Goal: Transaction & Acquisition: Purchase product/service

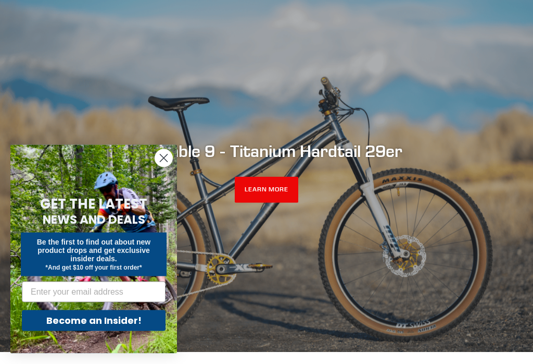
scroll to position [111, 0]
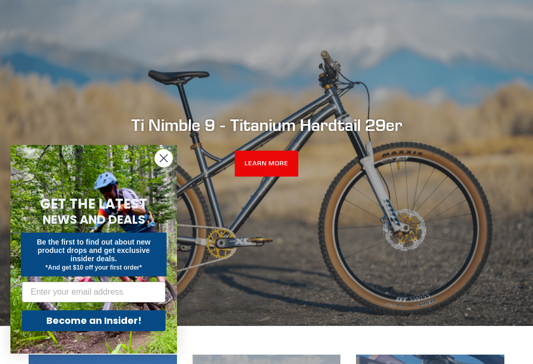
click at [165, 167] on circle "Close dialog" at bounding box center [163, 157] width 17 height 17
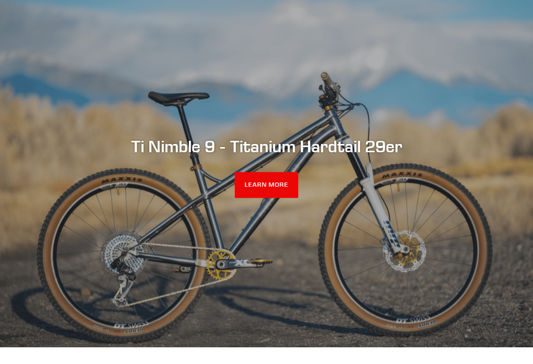
scroll to position [0, 0]
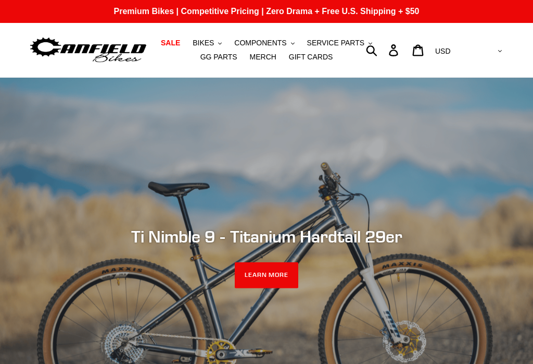
click at [210, 46] on span "BIKES" at bounding box center [203, 43] width 21 height 9
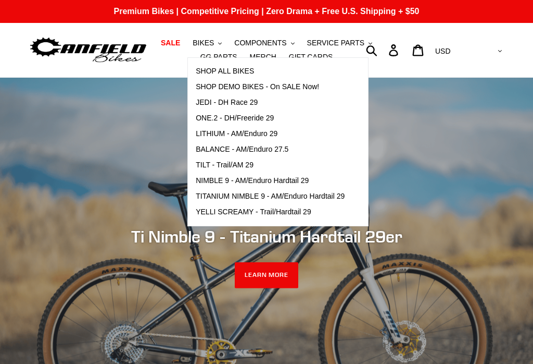
click at [329, 194] on span "TITANIUM NIMBLE 9 - AM/Enduro Hardtail 29" at bounding box center [270, 196] width 149 height 9
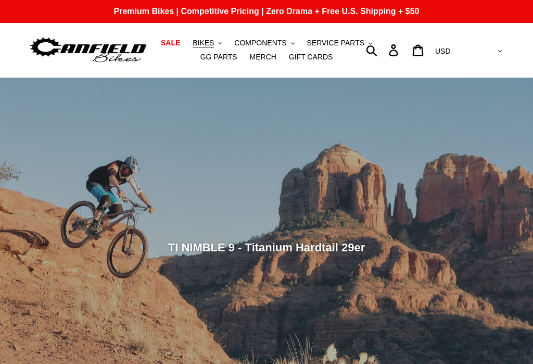
click at [207, 46] on span "BIKES" at bounding box center [203, 43] width 21 height 9
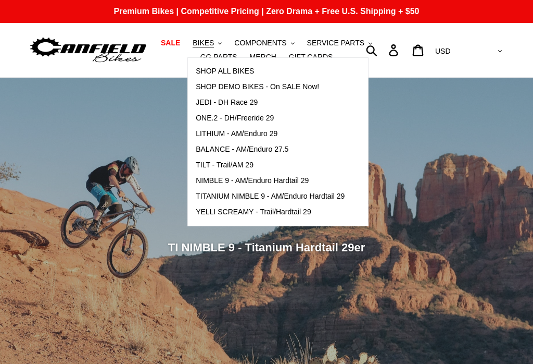
click at [252, 165] on span "TILT - Trail/AM 29" at bounding box center [225, 164] width 58 height 9
click at [292, 213] on span "YELLI SCREAMY - Trail/Hardtail 29" at bounding box center [254, 211] width 116 height 9
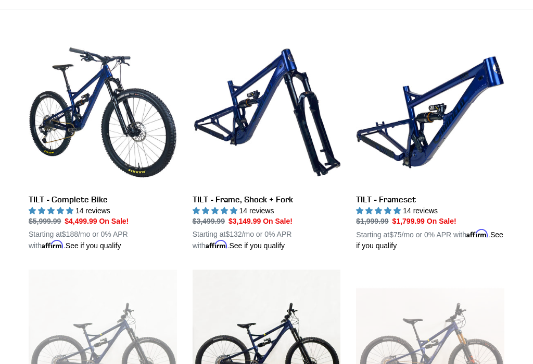
scroll to position [272, 0]
click at [394, 205] on link "TILT - Frameset" at bounding box center [430, 144] width 148 height 213
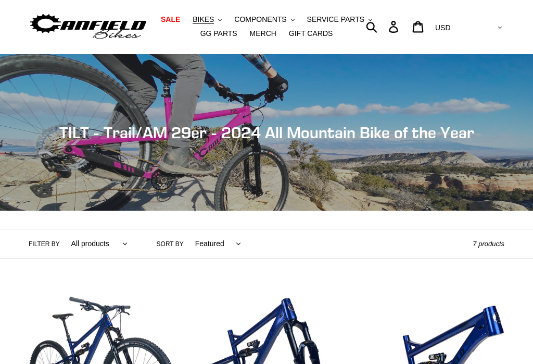
scroll to position [0, 0]
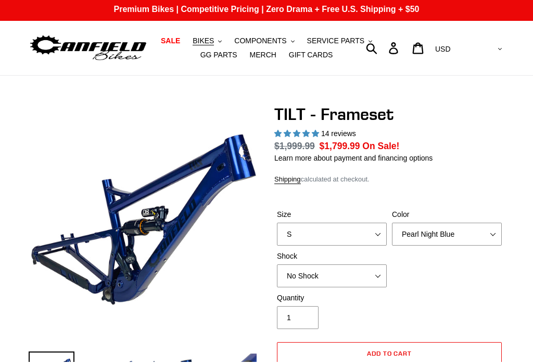
select select "highest-rating"
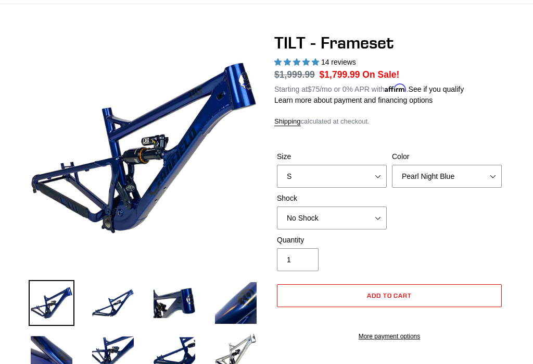
scroll to position [91, 0]
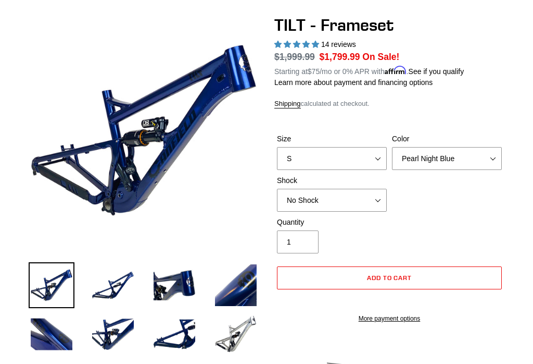
click at [111, 297] on img at bounding box center [113, 285] width 46 height 46
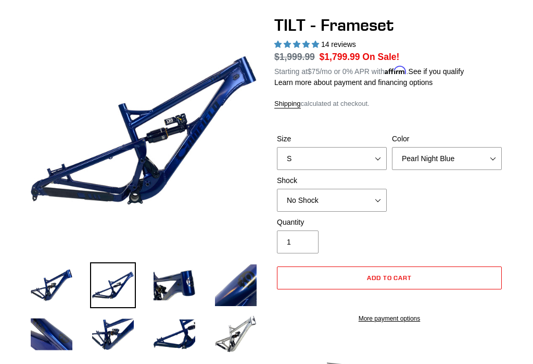
click at [182, 290] on img at bounding box center [175, 285] width 46 height 46
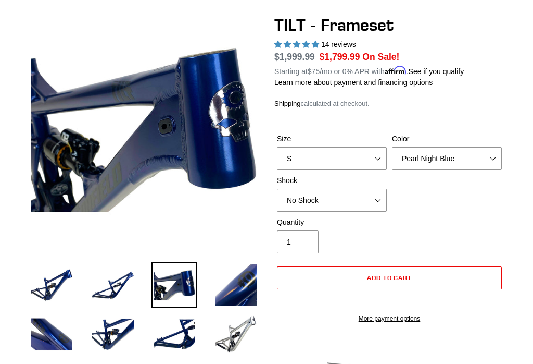
click at [236, 336] on img at bounding box center [236, 334] width 46 height 46
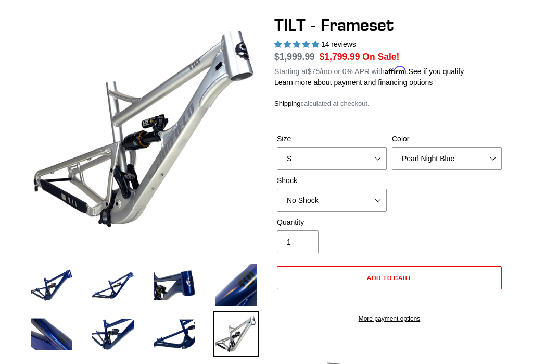
click at [180, 332] on img at bounding box center [175, 334] width 46 height 46
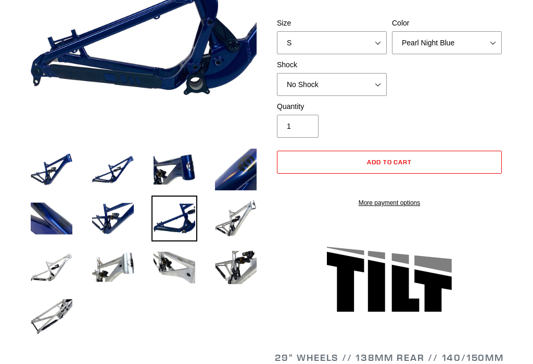
scroll to position [207, 0]
click at [110, 255] on img at bounding box center [113, 267] width 46 height 46
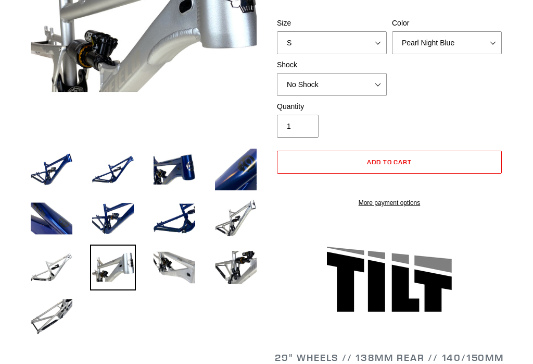
click at [184, 275] on img at bounding box center [175, 267] width 46 height 46
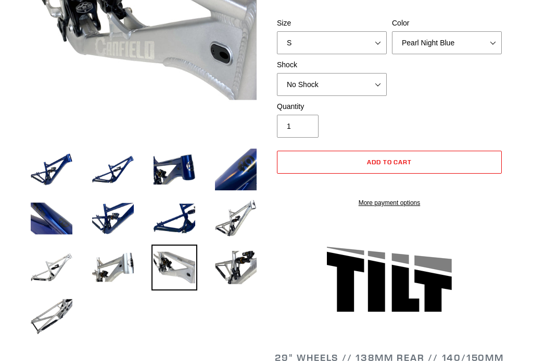
click at [64, 311] on img at bounding box center [52, 316] width 46 height 46
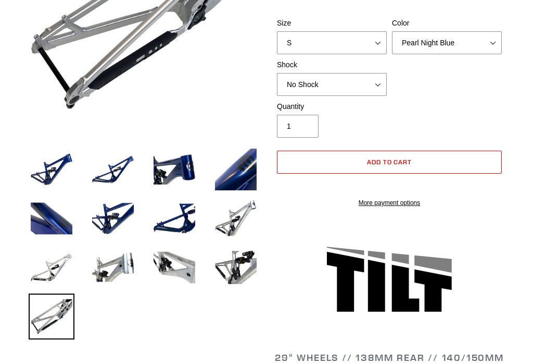
click at [61, 255] on img at bounding box center [52, 267] width 46 height 46
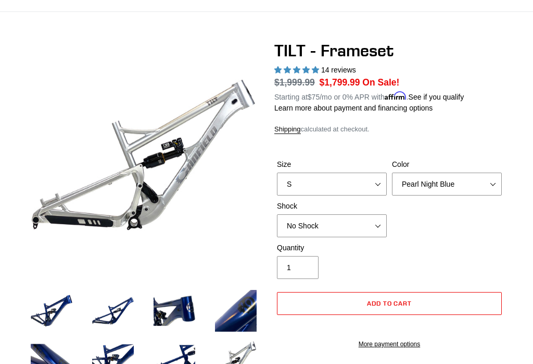
scroll to position [74, 0]
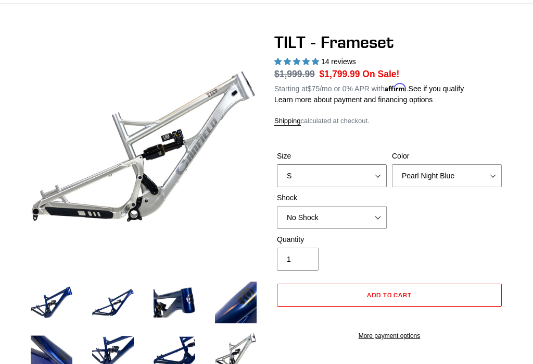
click at [376, 174] on select "S M L XL" at bounding box center [332, 175] width 110 height 23
select select "L"
click at [487, 177] on select "Pearl Night Blue Stealth Silver" at bounding box center [447, 175] width 110 height 23
click at [375, 223] on select "No Shock Cane Creek DB Kitsuma Air RockShox Deluxe Ultimate Fox FLOAT X EXT Sto…" at bounding box center [332, 217] width 110 height 23
click at [374, 221] on select "No Shock Cane Creek DB Kitsuma Air RockShox Deluxe Ultimate Fox FLOAT X EXT Sto…" at bounding box center [332, 217] width 110 height 23
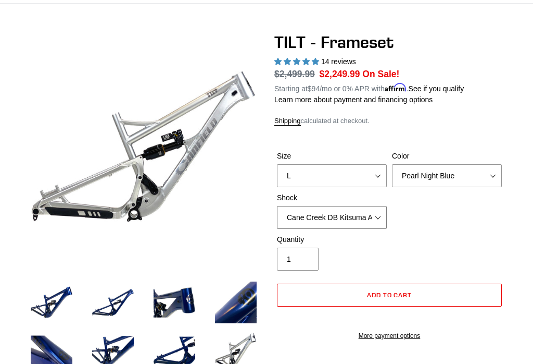
click at [376, 222] on select "No Shock Cane Creek DB Kitsuma Air RockShox Deluxe Ultimate Fox FLOAT X EXT Sto…" at bounding box center [332, 217] width 110 height 23
click at [385, 216] on select "No Shock Cane Creek DB Kitsuma Air RockShox Deluxe Ultimate Fox FLOAT X EXT Sto…" at bounding box center [332, 217] width 110 height 23
click at [383, 219] on select "No Shock Cane Creek DB Kitsuma Air RockShox Deluxe Ultimate Fox FLOAT X EXT Sto…" at bounding box center [332, 217] width 110 height 23
click at [378, 224] on select "No Shock Cane Creek DB Kitsuma Air RockShox Deluxe Ultimate Fox FLOAT X EXT Sto…" at bounding box center [332, 217] width 110 height 23
select select "Cane Creek DB Kitsuma Air"
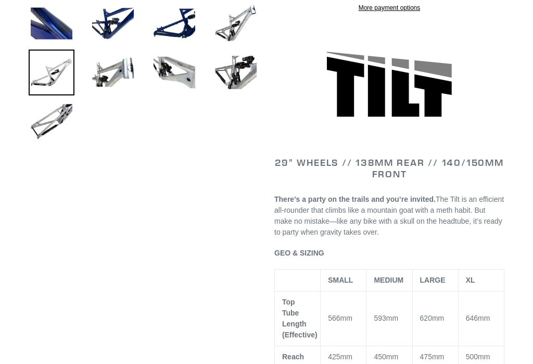
scroll to position [393, 0]
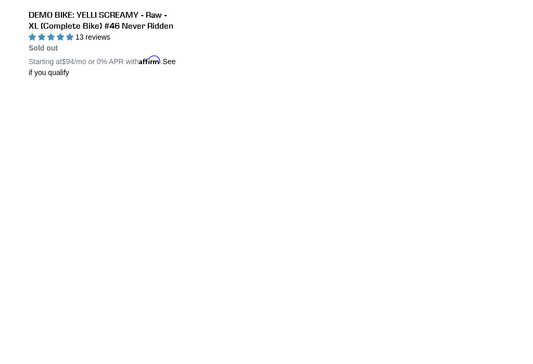
scroll to position [929, 0]
